Goal: Task Accomplishment & Management: Complete application form

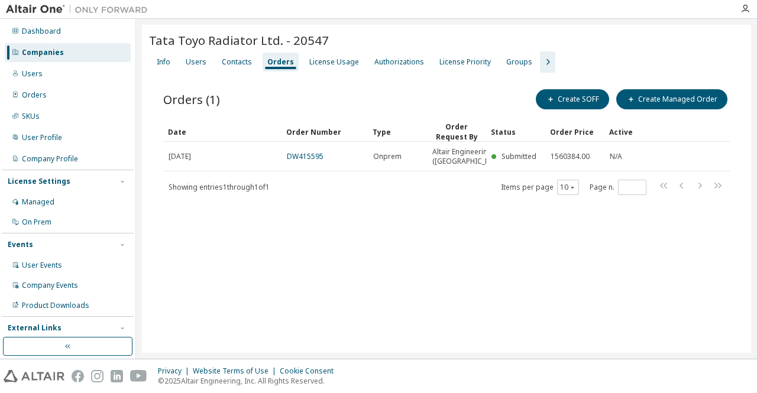
click at [56, 48] on div "Companies" at bounding box center [43, 52] width 42 height 9
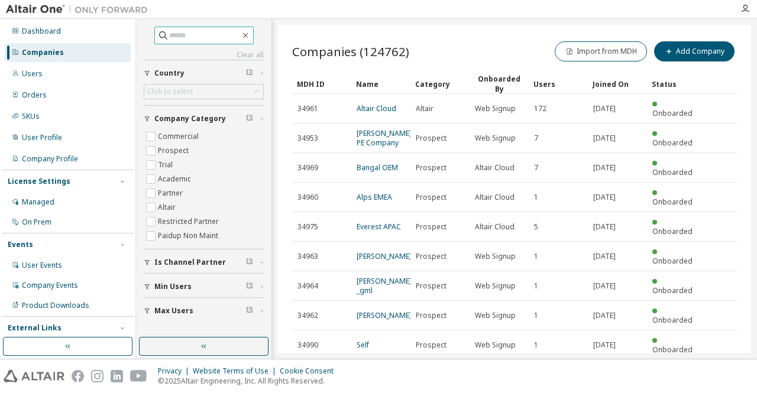
click at [224, 37] on input "text" at bounding box center [204, 36] width 71 height 12
paste input "*****"
type input "*****"
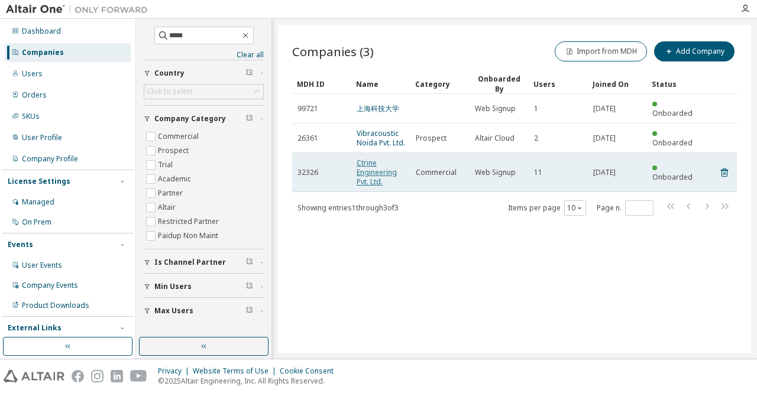
click at [377, 162] on link "Ctrine Engineering Pvt. Ltd." at bounding box center [377, 172] width 40 height 29
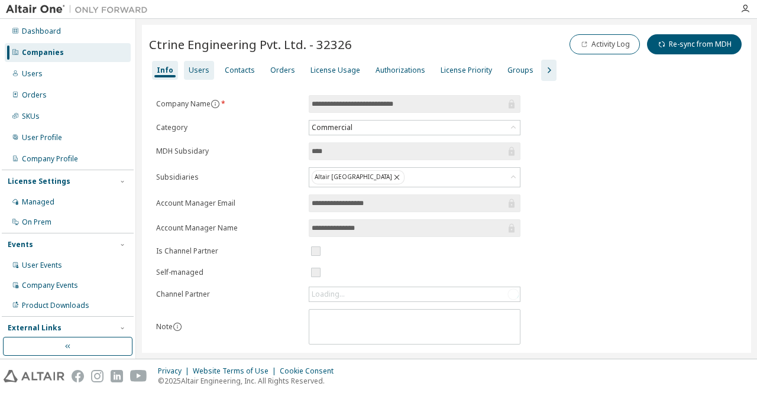
click at [196, 75] on div "Users" at bounding box center [199, 70] width 30 height 19
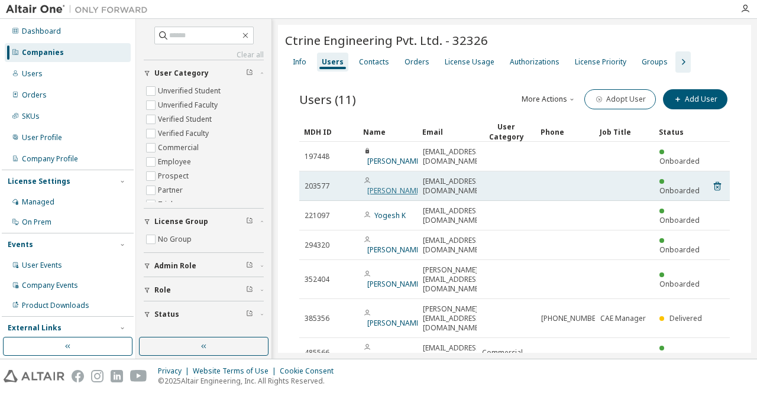
click at [375, 191] on link "[PERSON_NAME]" at bounding box center [394, 191] width 55 height 10
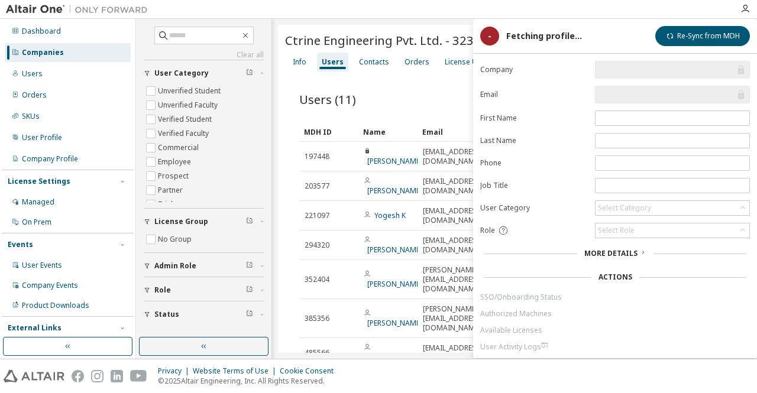
click at [375, 191] on link "[PERSON_NAME]" at bounding box center [394, 191] width 55 height 10
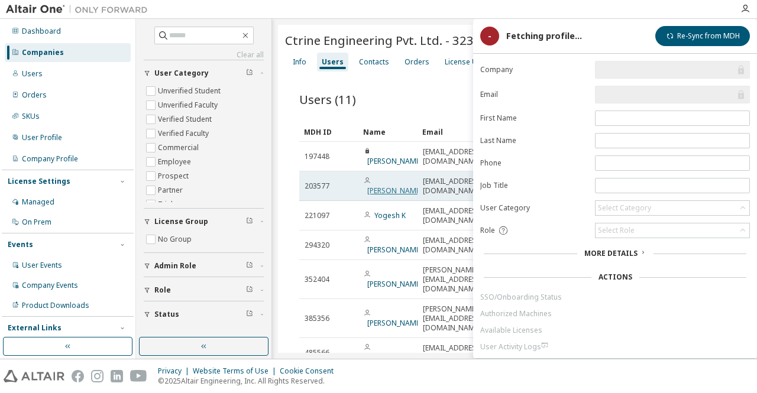
click at [378, 186] on link "[PERSON_NAME]" at bounding box center [394, 191] width 55 height 10
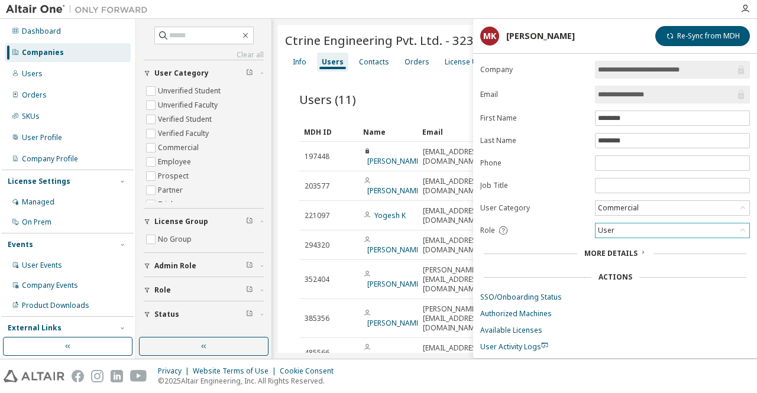
click at [743, 228] on icon at bounding box center [743, 231] width 12 height 12
click at [645, 257] on li "Owner" at bounding box center [671, 258] width 151 height 15
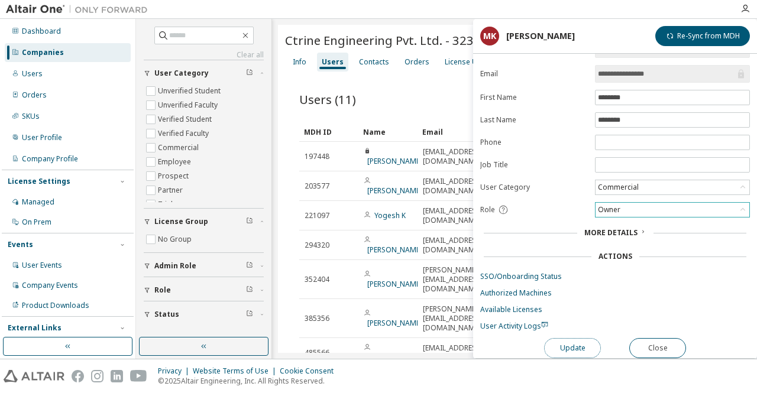
click at [580, 339] on button "Update" at bounding box center [572, 348] width 57 height 20
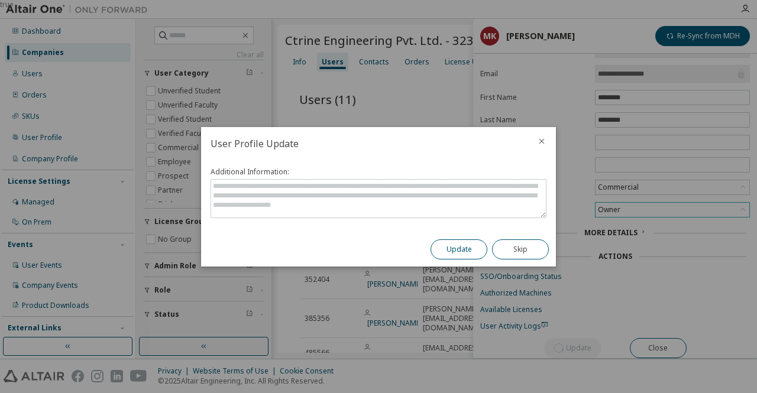
click at [453, 250] on button "Update" at bounding box center [459, 249] width 57 height 20
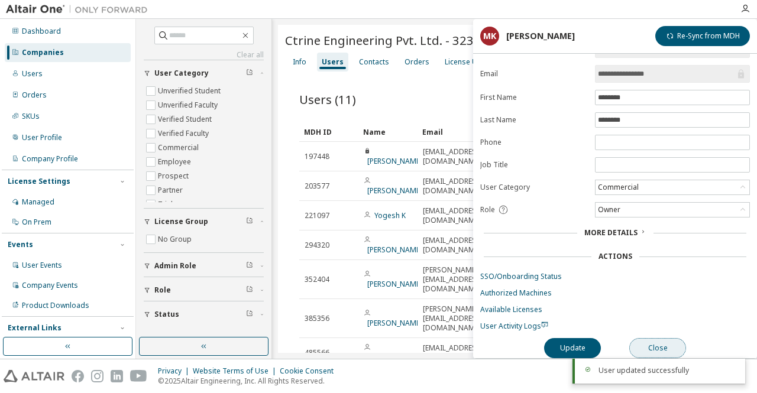
click at [663, 346] on button "Close" at bounding box center [657, 348] width 57 height 20
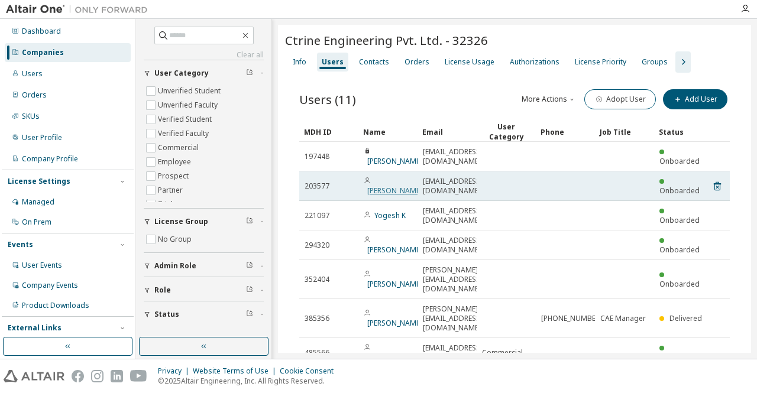
click at [373, 190] on link "[PERSON_NAME]" at bounding box center [394, 191] width 55 height 10
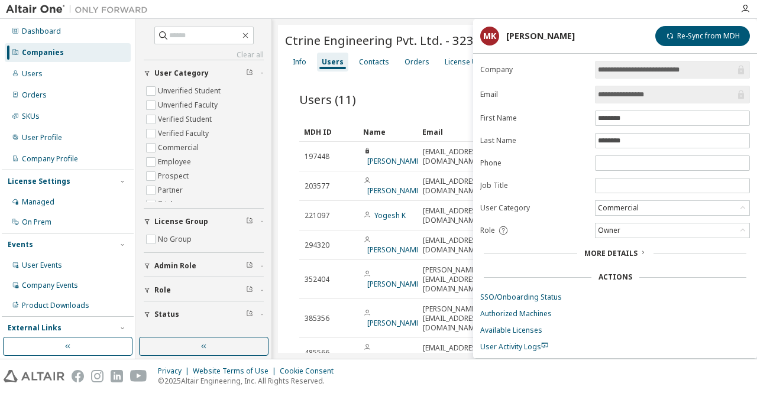
scroll to position [22, 0]
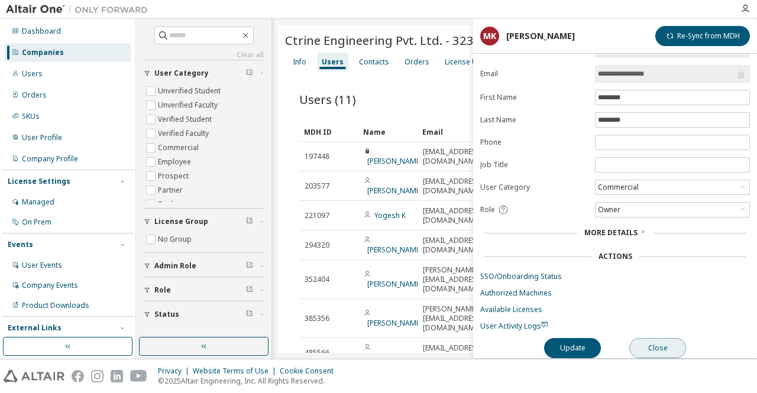
click at [659, 347] on button "Close" at bounding box center [657, 348] width 57 height 20
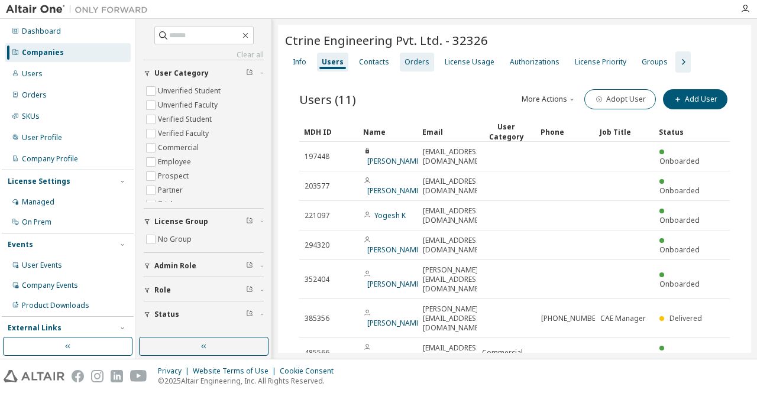
click at [412, 63] on div "Orders" at bounding box center [416, 61] width 25 height 9
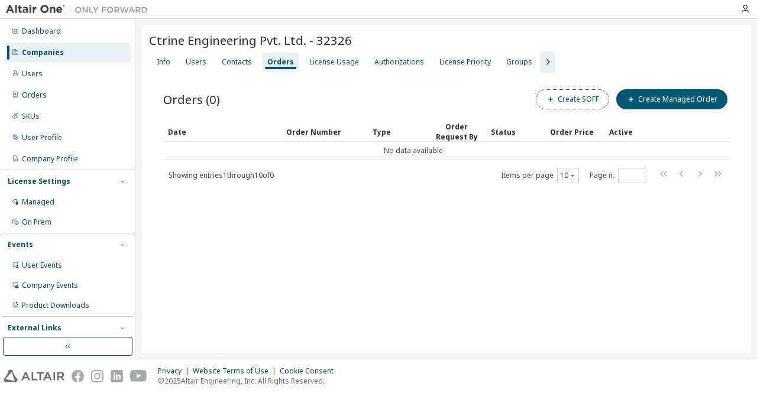
click at [564, 99] on button "Create SOFF" at bounding box center [572, 99] width 73 height 20
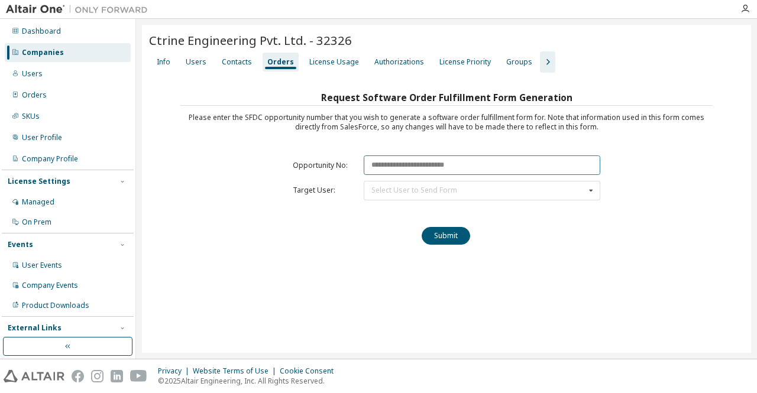
click at [431, 169] on input "text" at bounding box center [482, 166] width 237 height 20
paste input "********"
type input "********"
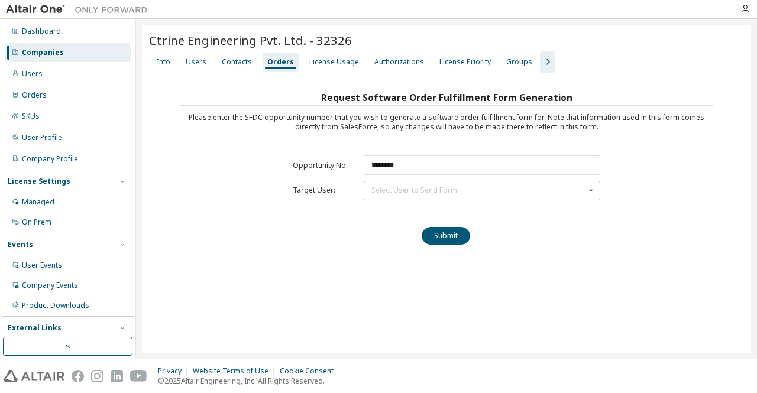
click at [437, 187] on div "Select User to Send Form" at bounding box center [414, 190] width 86 height 7
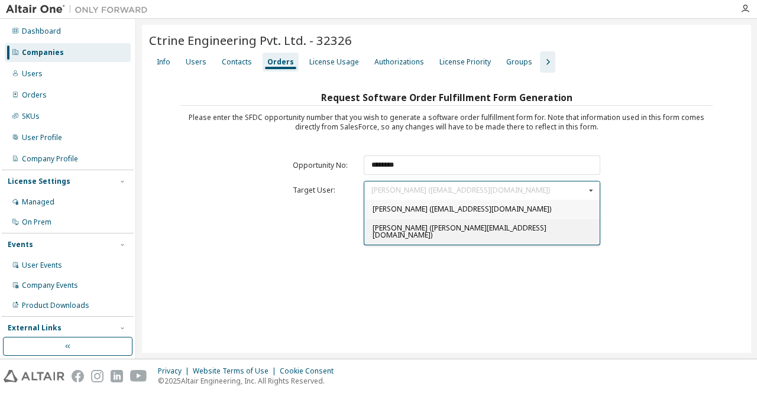
click at [431, 228] on span "[PERSON_NAME] ([PERSON_NAME][EMAIL_ADDRESS][DOMAIN_NAME])" at bounding box center [460, 231] width 174 height 17
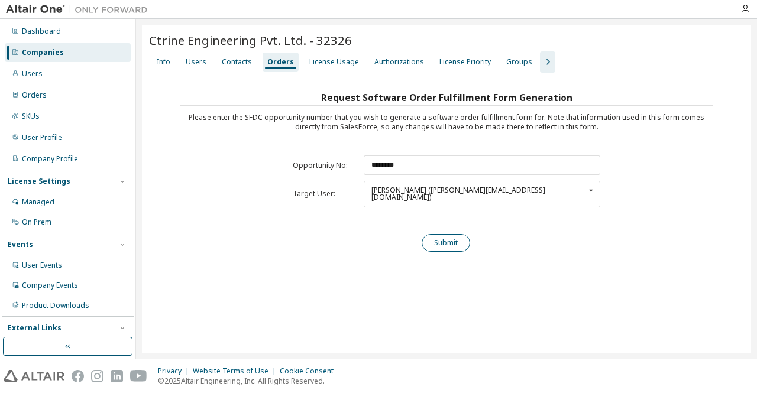
click at [446, 236] on button "Submit" at bounding box center [446, 243] width 48 height 18
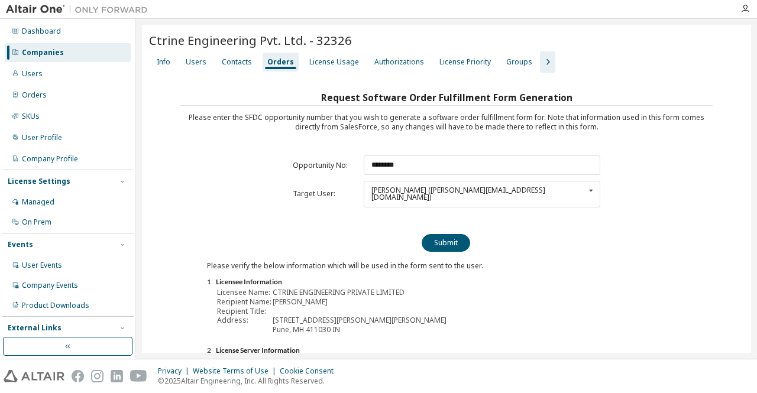
scroll to position [151, 0]
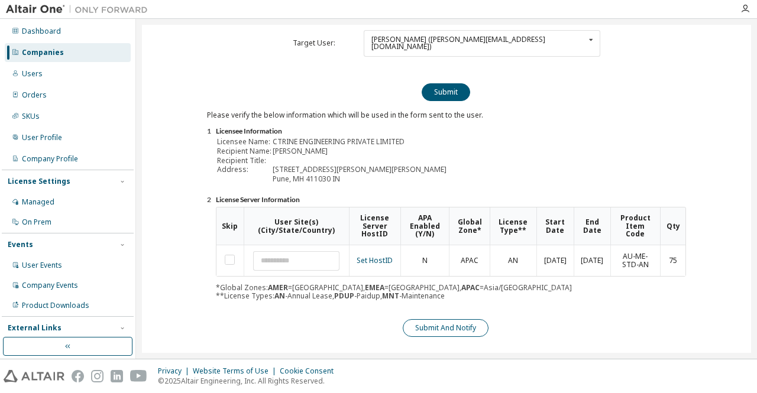
click at [445, 319] on button "Submit And Notify" at bounding box center [446, 328] width 86 height 18
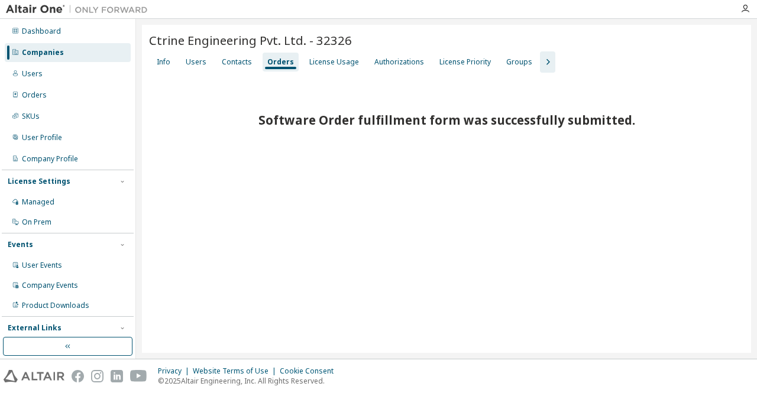
scroll to position [0, 0]
